Goal: Task Accomplishment & Management: Use online tool/utility

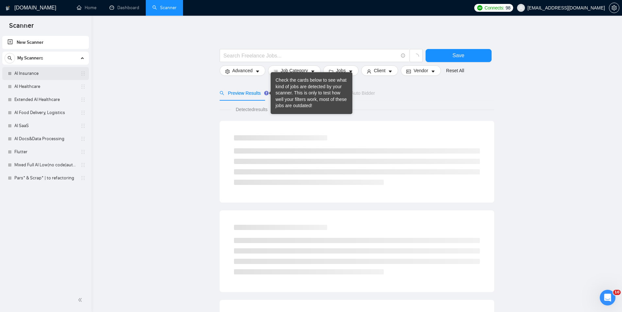
click at [28, 73] on link "AI Insurance" at bounding box center [45, 73] width 62 height 13
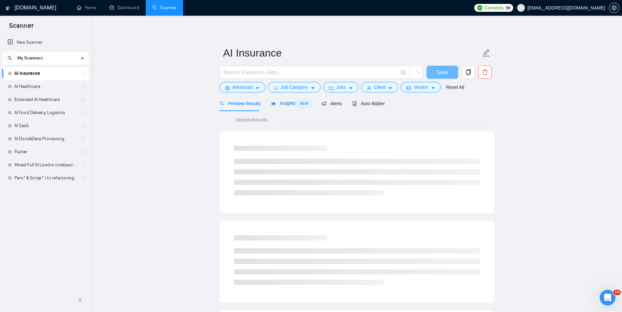
click at [290, 106] on span "Insights NEW" at bounding box center [291, 103] width 40 height 5
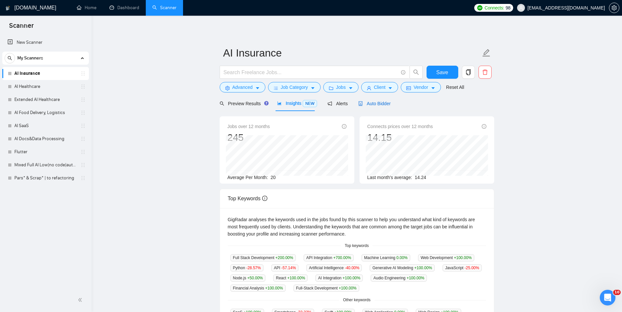
click at [384, 104] on span "Auto Bidder" at bounding box center [374, 103] width 32 height 5
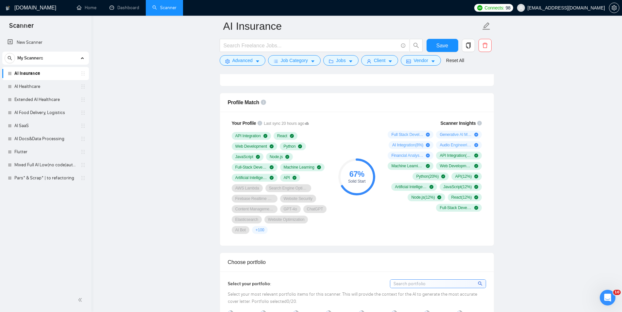
scroll to position [433, 0]
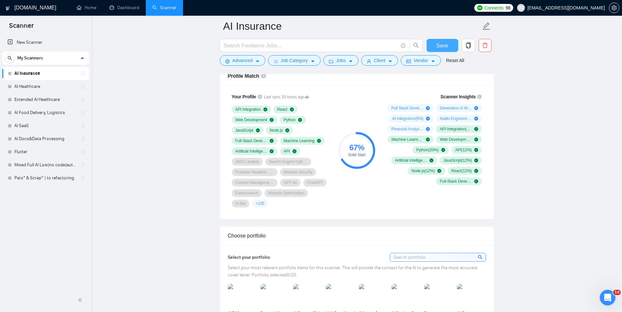
click at [448, 48] on button "Save" at bounding box center [443, 45] width 32 height 13
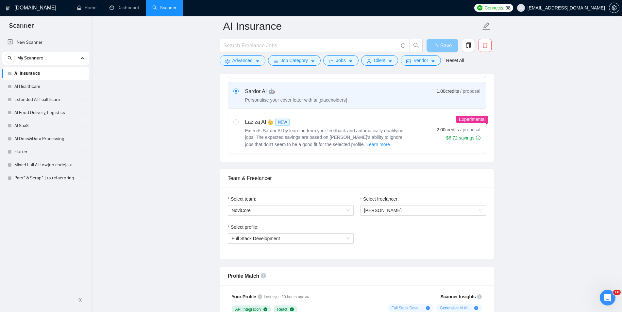
scroll to position [33, 0]
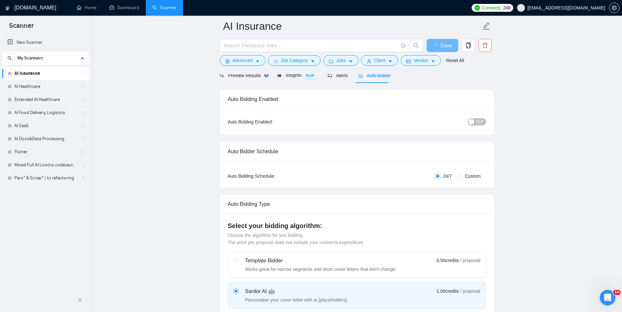
click at [477, 122] on span "OFF" at bounding box center [480, 121] width 8 height 7
click at [449, 43] on button "Save" at bounding box center [443, 45] width 32 height 13
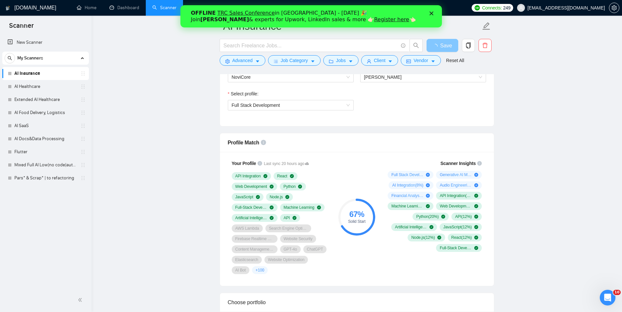
scroll to position [0, 0]
click at [431, 13] on polygon "Close" at bounding box center [431, 13] width 4 height 4
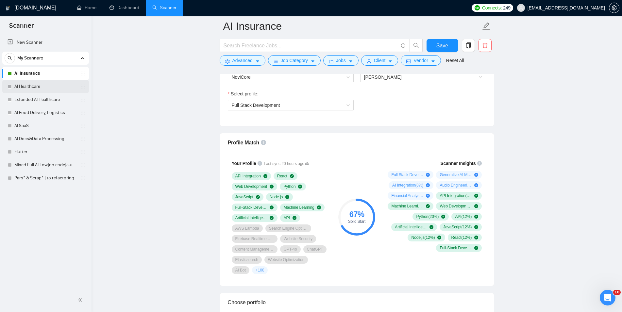
click at [40, 85] on link "AI Healthcare" at bounding box center [45, 86] width 62 height 13
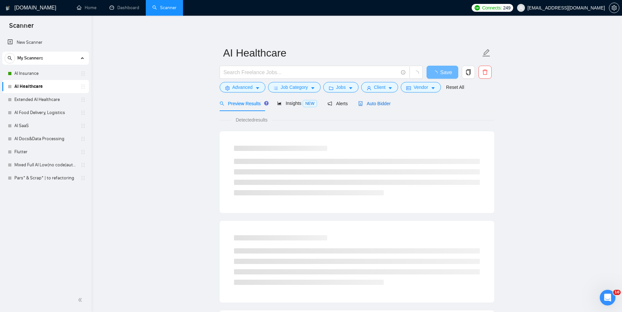
click at [380, 106] on span "Auto Bidder" at bounding box center [374, 103] width 32 height 5
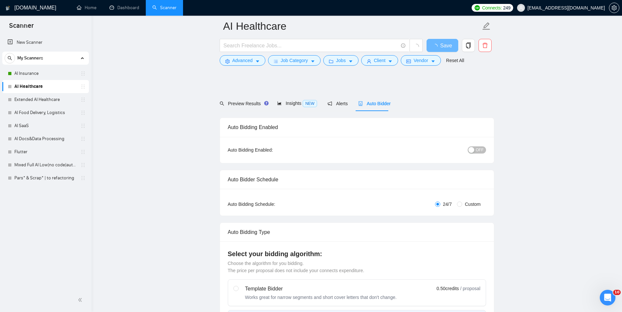
checkbox input "true"
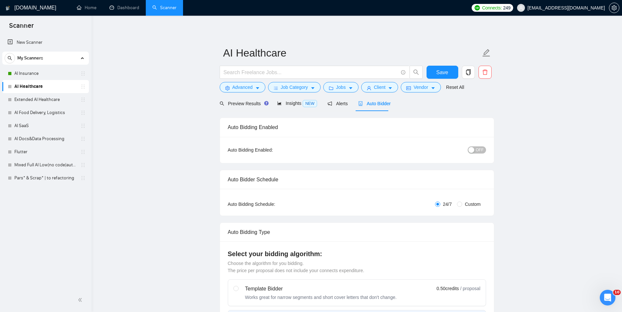
click at [472, 154] on div "OFF" at bounding box center [443, 150] width 86 height 10
click at [480, 149] on span "OFF" at bounding box center [480, 149] width 8 height 7
click at [449, 68] on button "Save" at bounding box center [443, 72] width 32 height 13
checkbox input "true"
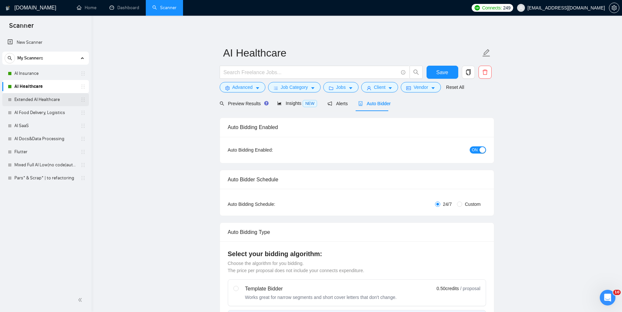
click at [43, 95] on link "Extended AI Healthcare" at bounding box center [45, 99] width 62 height 13
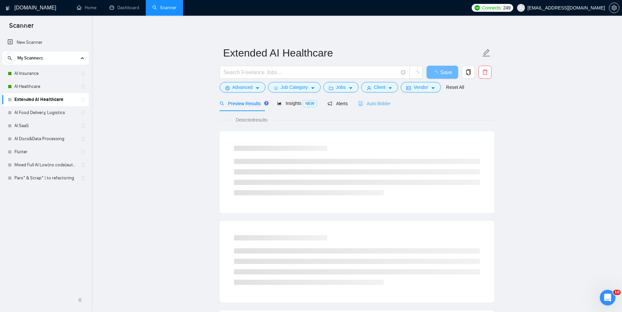
click at [369, 100] on div "Auto Bidder" at bounding box center [374, 103] width 32 height 15
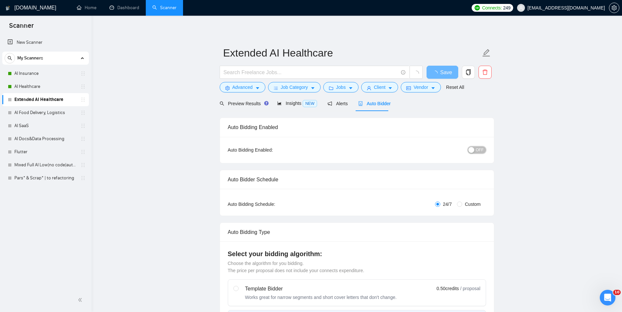
click at [473, 150] on div "button" at bounding box center [471, 150] width 6 height 6
checkbox input "true"
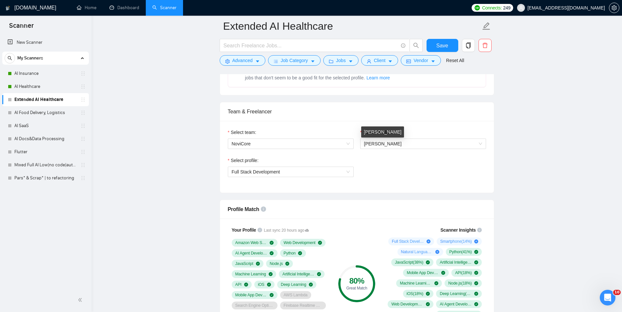
scroll to position [33, 0]
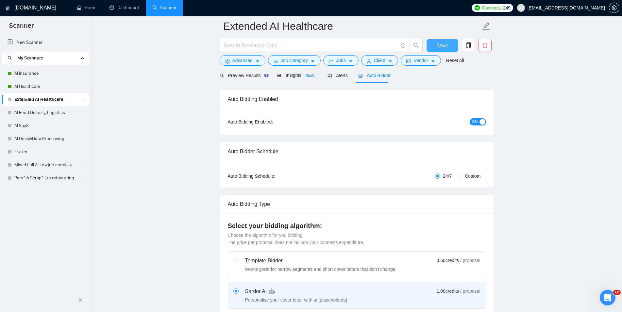
click at [441, 45] on span "Save" at bounding box center [442, 46] width 12 height 8
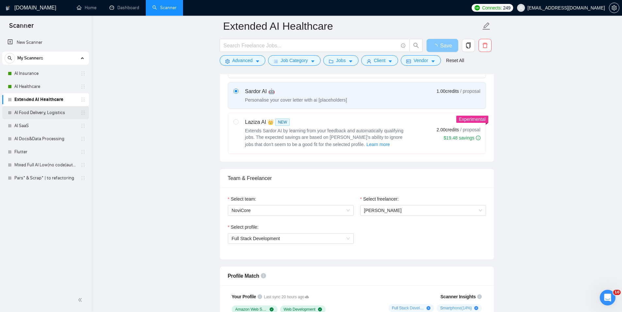
scroll to position [300, 0]
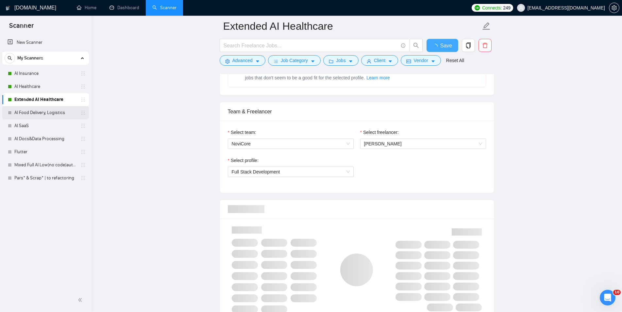
checkbox input "true"
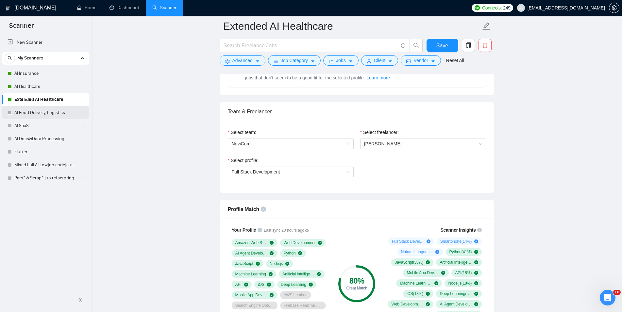
click at [45, 115] on link "AI Food Delivery, Logistics" at bounding box center [45, 112] width 62 height 13
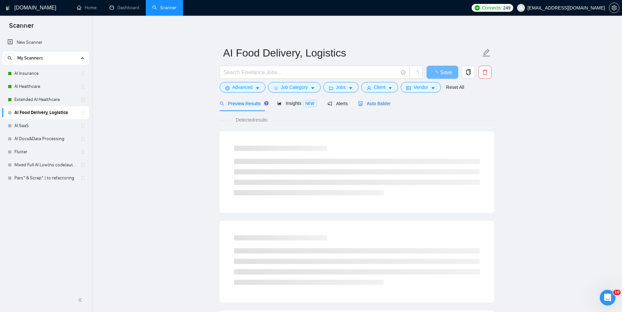
click at [371, 103] on span "Auto Bidder" at bounding box center [374, 103] width 32 height 5
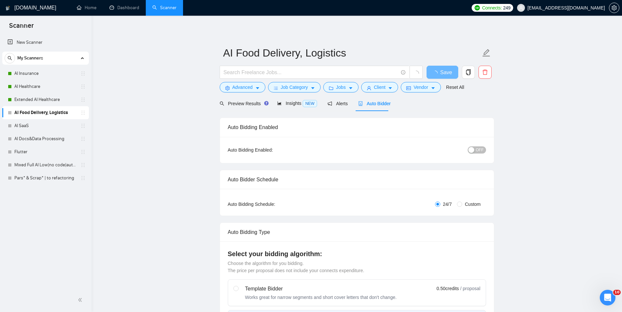
click at [478, 149] on span "OFF" at bounding box center [480, 149] width 8 height 7
checkbox input "true"
click at [441, 69] on span "Save" at bounding box center [442, 72] width 12 height 8
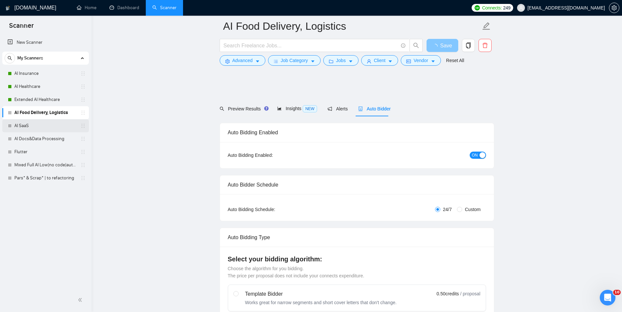
scroll to position [367, 0]
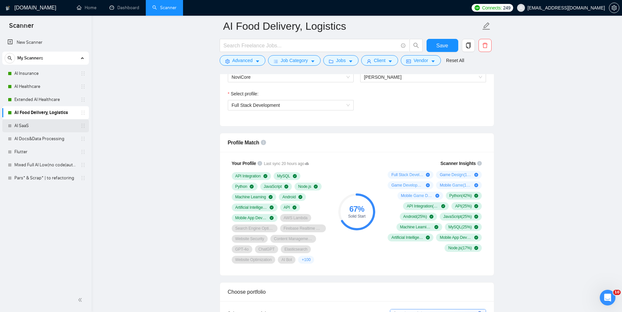
click at [42, 123] on link "AI SaaS" at bounding box center [45, 125] width 62 height 13
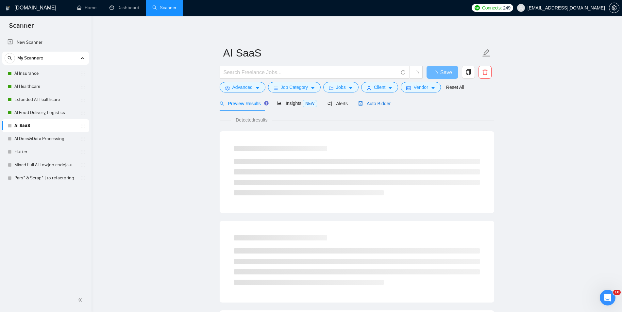
click at [381, 104] on span "Auto Bidder" at bounding box center [374, 103] width 32 height 5
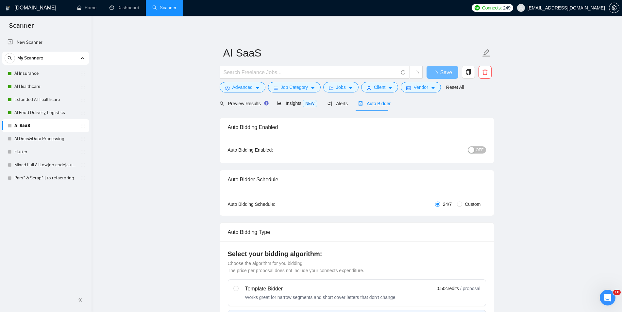
click at [481, 150] on span "OFF" at bounding box center [480, 149] width 8 height 7
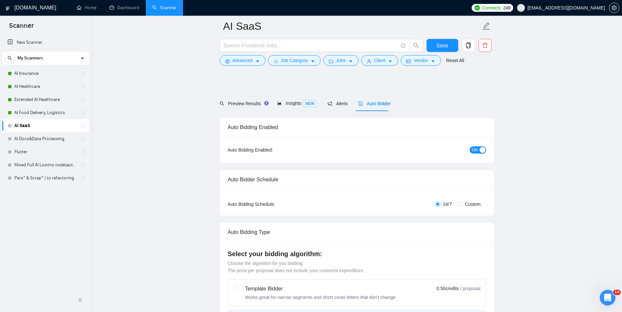
scroll to position [367, 0]
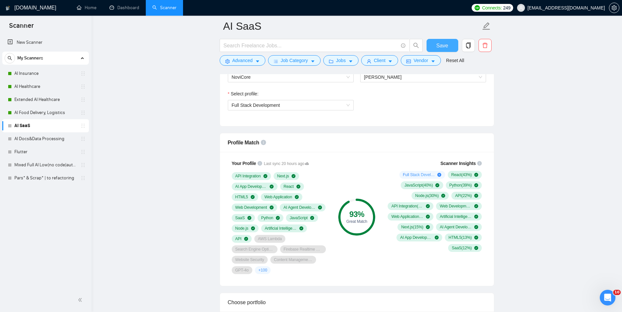
click at [443, 50] on button "Save" at bounding box center [443, 45] width 32 height 13
click at [28, 137] on link "AI Docs&Data Processing" at bounding box center [45, 138] width 62 height 13
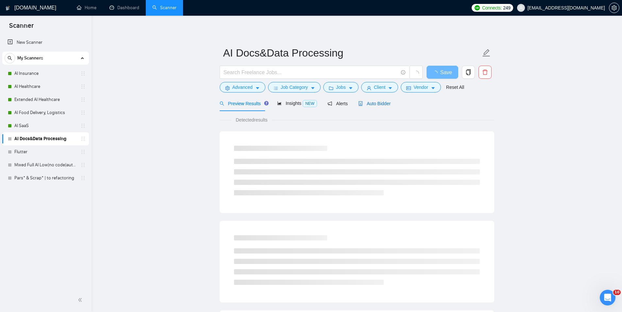
click at [370, 105] on span "Auto Bidder" at bounding box center [374, 103] width 32 height 5
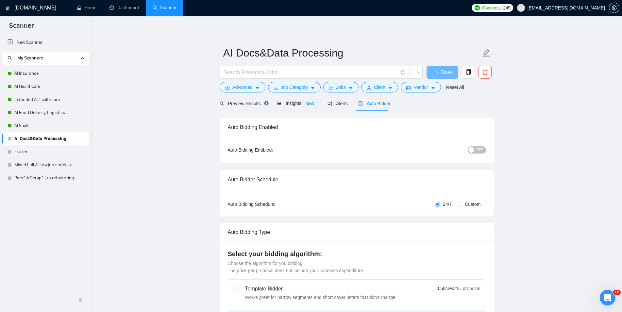
click at [477, 149] on span "OFF" at bounding box center [480, 149] width 8 height 7
click at [444, 72] on span "Save" at bounding box center [442, 72] width 12 height 8
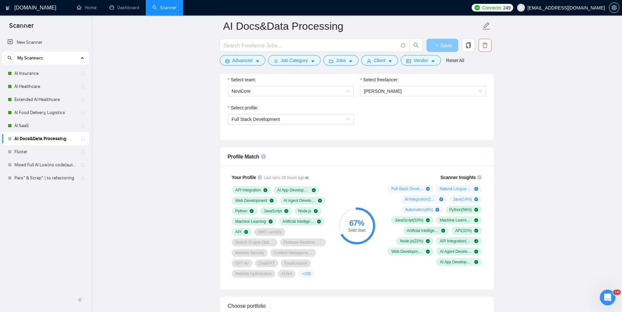
scroll to position [367, 0]
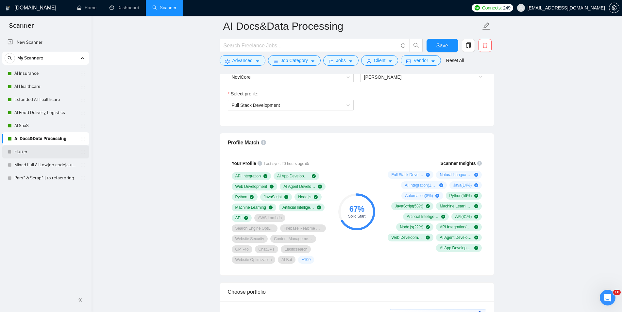
click at [30, 149] on link "Flutter" at bounding box center [45, 151] width 62 height 13
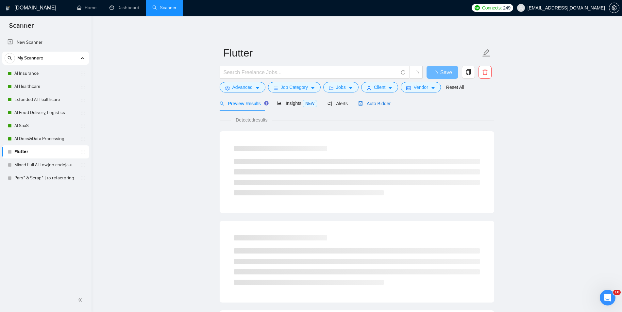
click at [369, 102] on span "Auto Bidder" at bounding box center [374, 103] width 32 height 5
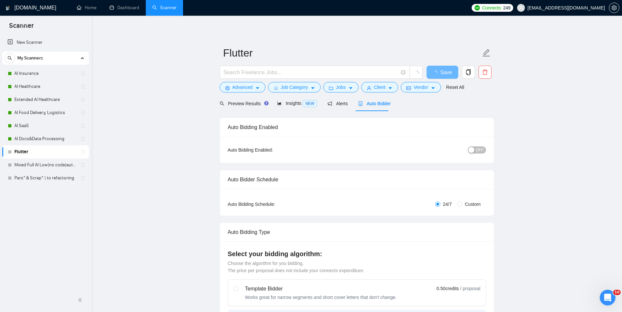
click at [473, 152] on div "button" at bounding box center [471, 150] width 6 height 6
click at [438, 75] on span "Save" at bounding box center [442, 72] width 12 height 8
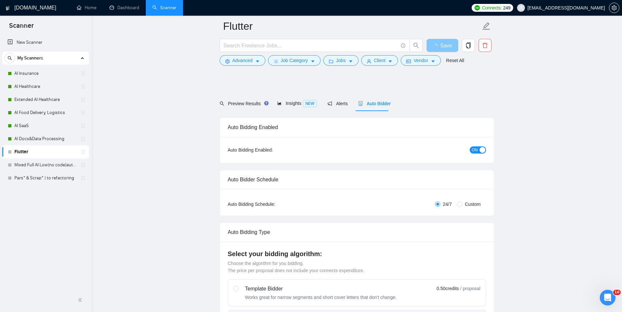
scroll to position [400, 0]
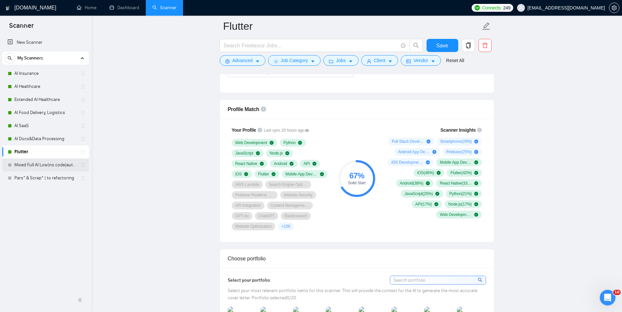
click at [45, 166] on link "Mixed Full AI Low|no code|automations" at bounding box center [45, 165] width 62 height 13
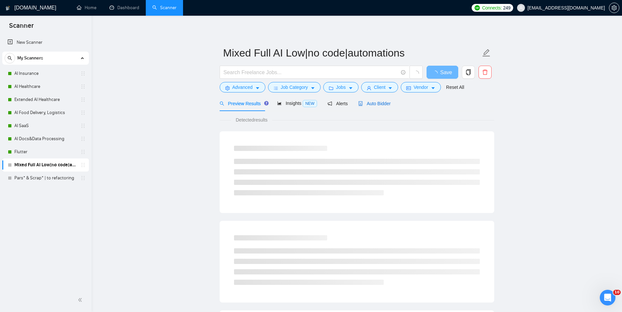
click at [387, 101] on span "Auto Bidder" at bounding box center [374, 103] width 32 height 5
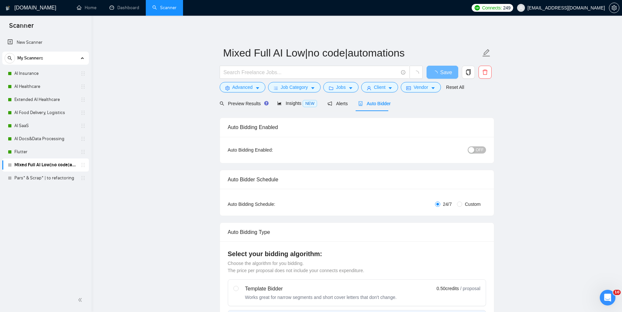
click at [478, 151] on span "OFF" at bounding box center [480, 149] width 8 height 7
checkbox input "true"
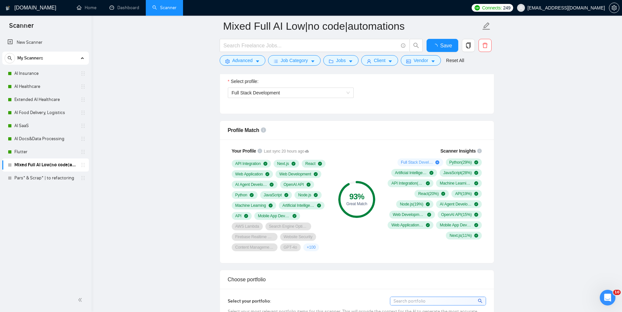
scroll to position [400, 0]
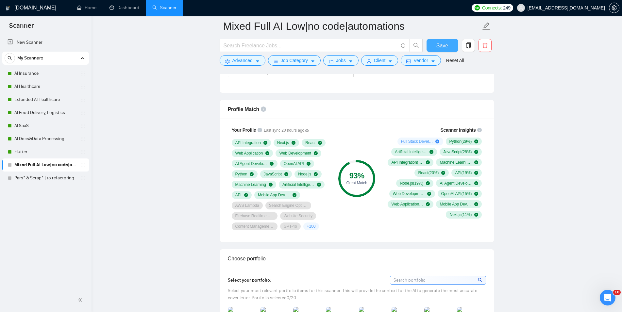
click at [444, 45] on span "Save" at bounding box center [442, 46] width 12 height 8
click at [33, 175] on link "Pars* & Scrap* | to refactoring" at bounding box center [45, 178] width 62 height 13
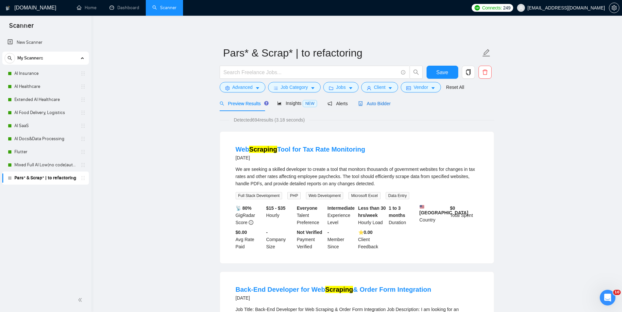
click at [373, 104] on span "Auto Bidder" at bounding box center [374, 103] width 32 height 5
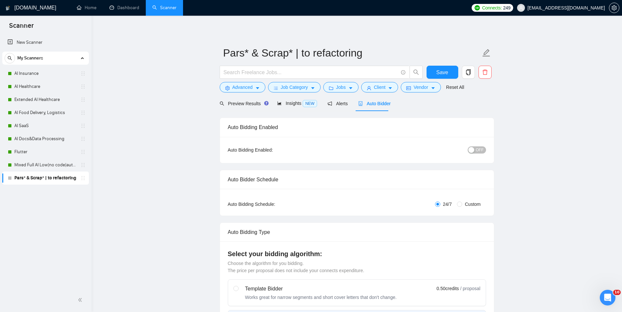
click at [477, 149] on span "OFF" at bounding box center [480, 149] width 8 height 7
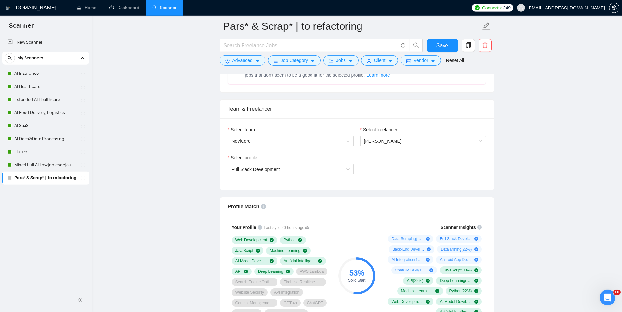
scroll to position [333, 0]
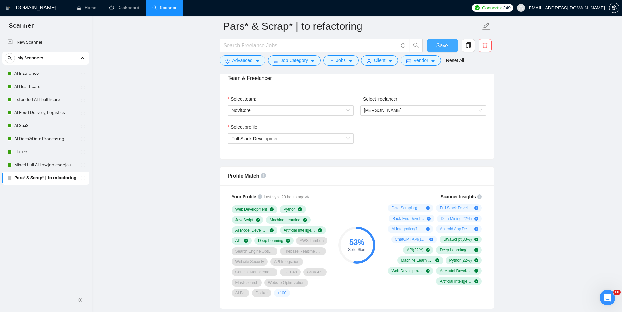
click at [440, 44] on span "Save" at bounding box center [442, 46] width 12 height 8
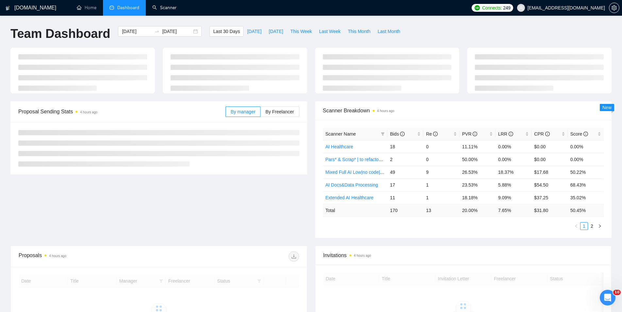
click at [176, 5] on link "Scanner" at bounding box center [164, 8] width 24 height 6
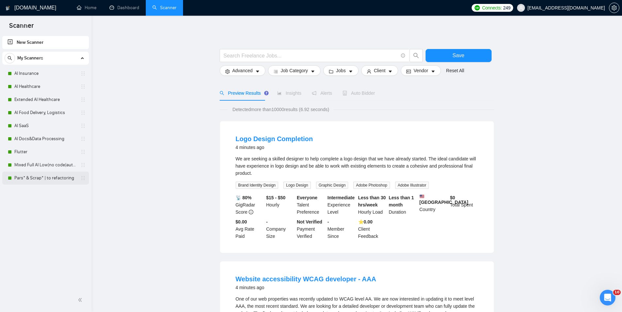
click at [33, 181] on link "Pars* & Scrap* | to refactoring" at bounding box center [45, 178] width 62 height 13
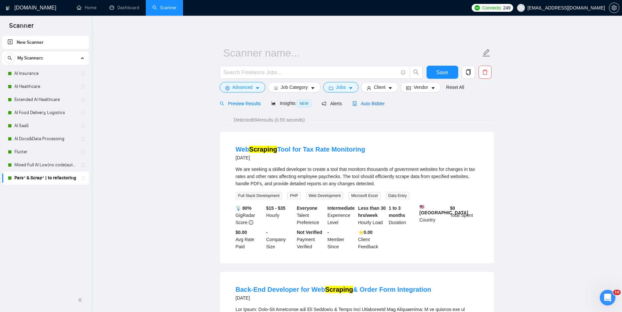
click at [370, 102] on span "Auto Bidder" at bounding box center [368, 103] width 32 height 5
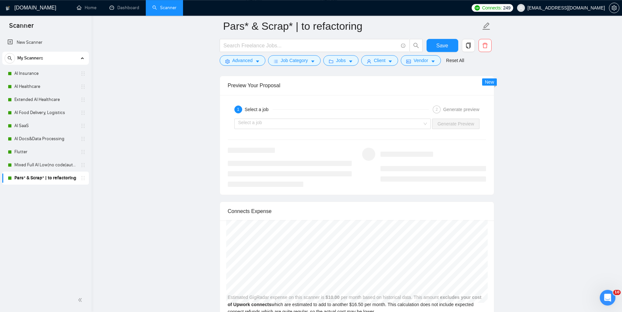
scroll to position [1267, 0]
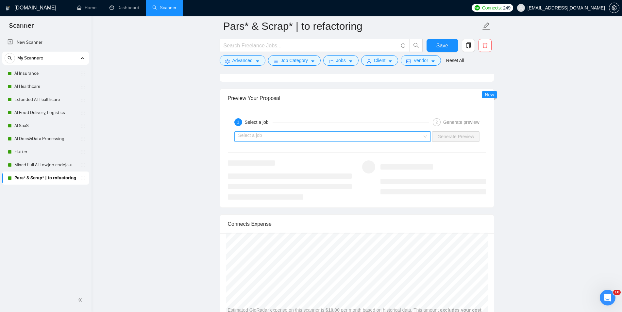
click at [376, 141] on input "search" at bounding box center [330, 137] width 184 height 10
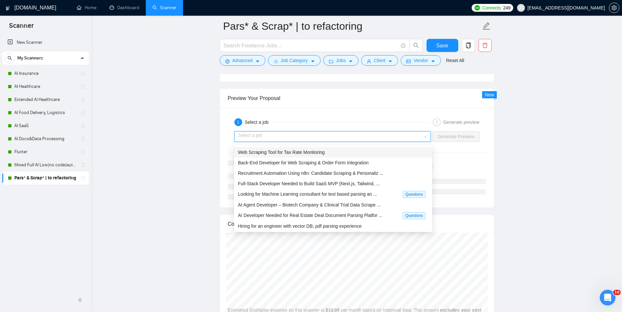
click at [350, 153] on div "Web Scraping Tool for Tax Rate Monitoring" at bounding box center [333, 152] width 190 height 7
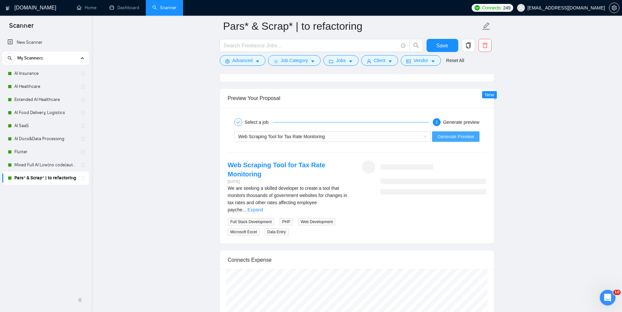
click at [443, 138] on span "Generate Preview" at bounding box center [455, 136] width 37 height 7
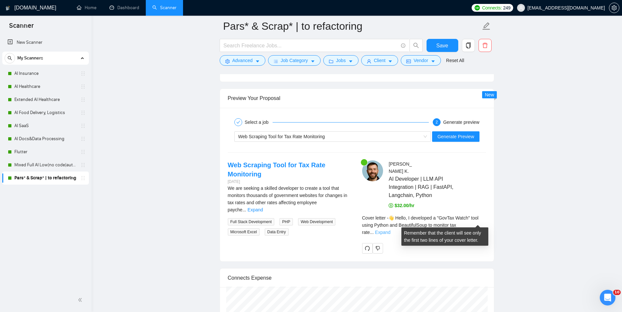
click at [390, 230] on link "Expand" at bounding box center [382, 232] width 15 height 5
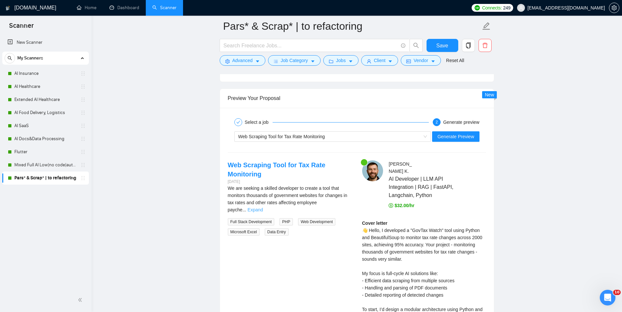
click at [263, 207] on link "Expand" at bounding box center [254, 209] width 15 height 5
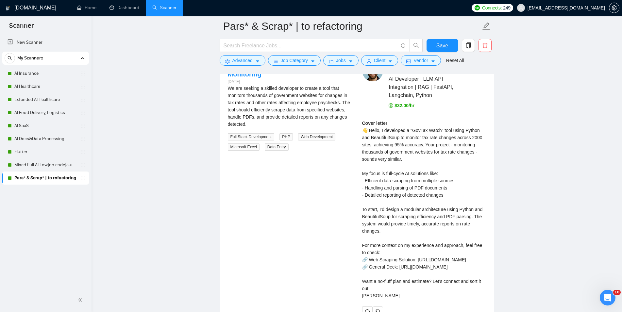
scroll to position [1400, 0]
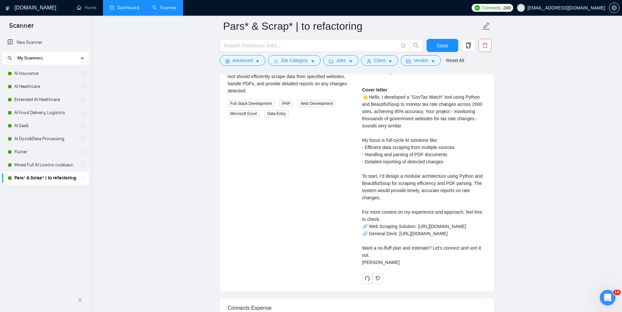
click at [117, 8] on link "Dashboard" at bounding box center [124, 8] width 30 height 6
